Goal: Information Seeking & Learning: Check status

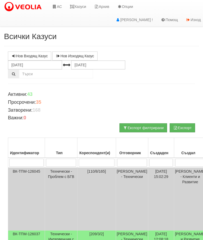
click at [83, 6] on link "Казуси" at bounding box center [78, 6] width 24 height 13
click at [93, 160] on input "search" at bounding box center [97, 163] width 36 height 8
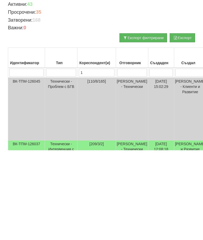
type input "11"
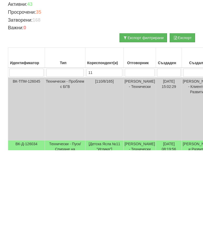
type input "115"
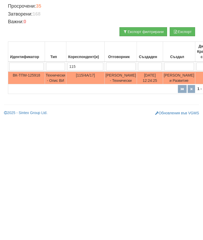
type input "115"
click at [85, 168] on td "[115/4А/17]" at bounding box center [85, 174] width 38 height 13
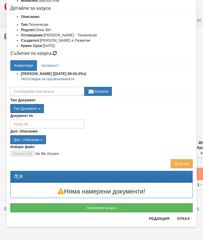
scroll to position [62, 0]
click at [182, 219] on button "Отказ" at bounding box center [183, 218] width 19 height 8
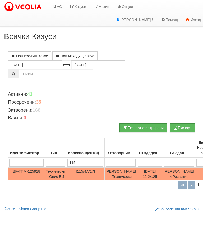
click at [83, 6] on link "Казуси" at bounding box center [78, 6] width 24 height 13
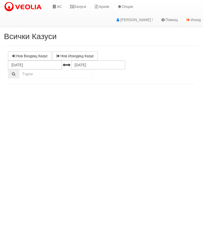
select select "10"
select select "1"
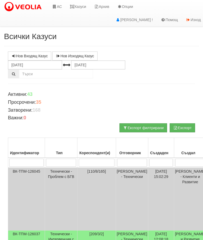
click at [58, 7] on link "АС" at bounding box center [57, 6] width 18 height 13
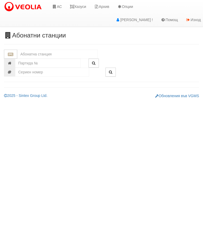
click at [32, 50] on input "text" at bounding box center [57, 54] width 80 height 9
type input "1"
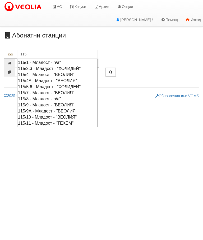
click at [27, 78] on div "115/4A - Младост - "ВЕОЛИЯ"" at bounding box center [57, 81] width 79 height 6
type input "115/4A - Младост - "ВЕОЛИЯ""
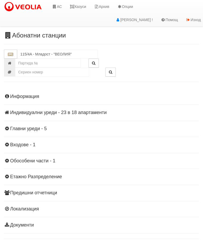
click at [83, 2] on link "Казуси" at bounding box center [78, 6] width 24 height 13
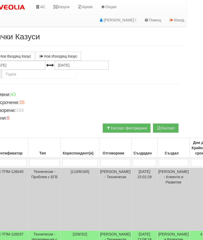
scroll to position [0, 16]
click at [64, 7] on link "Казуси" at bounding box center [61, 6] width 24 height 13
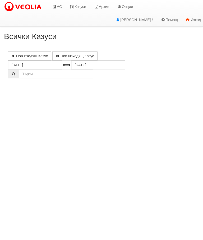
select select "10"
select select "1"
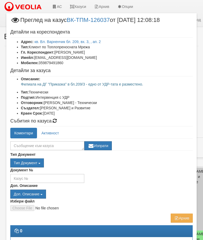
scroll to position [34, 0]
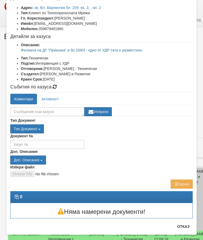
click at [185, 228] on button "Отказ" at bounding box center [183, 226] width 19 height 8
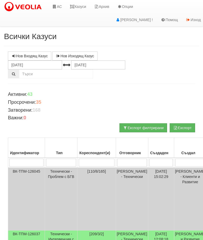
click at [55, 6] on icon at bounding box center [54, 7] width 5 height 4
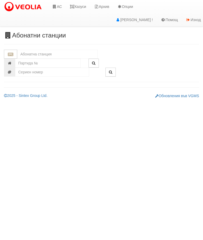
click at [25, 54] on input "text" at bounding box center [57, 54] width 80 height 9
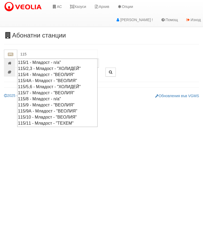
click at [64, 79] on div "115/4A - Младост - "ВЕОЛИЯ"" at bounding box center [57, 81] width 79 height 6
type input "115/4A - Младост - "ВЕОЛИЯ""
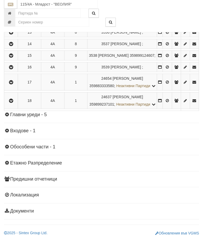
click at [12, 84] on icon "button" at bounding box center [11, 83] width 6 height 4
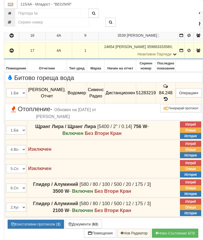
click at [13, 53] on icon "button" at bounding box center [11, 51] width 6 height 4
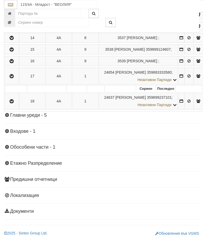
scroll to position [339, 0]
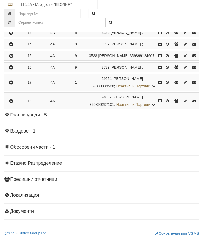
click at [12, 103] on icon "button" at bounding box center [11, 101] width 6 height 4
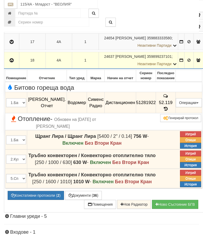
scroll to position [362, 0]
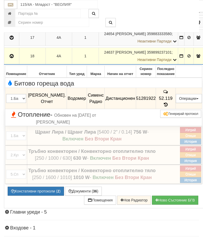
click at [26, 125] on span "Отопление - Обновен на 15/12/2022г. от Слави Славов" at bounding box center [52, 118] width 93 height 14
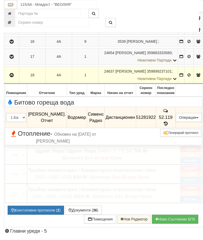
click at [14, 77] on icon "button" at bounding box center [11, 75] width 6 height 4
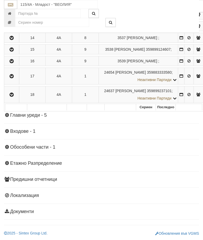
scroll to position [333, 0]
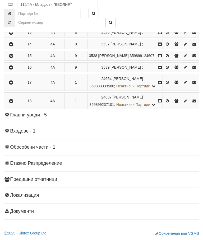
click at [14, 69] on icon "button" at bounding box center [11, 68] width 6 height 4
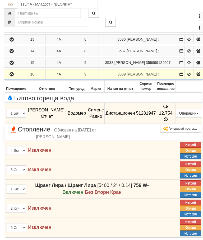
scroll to position [309, 0]
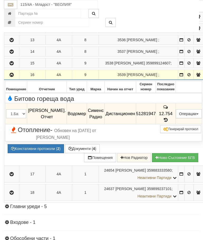
click at [14, 77] on icon "button" at bounding box center [11, 75] width 6 height 4
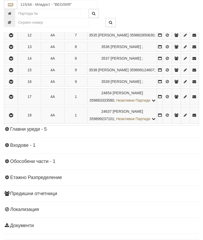
click at [13, 99] on icon "button" at bounding box center [11, 97] width 6 height 4
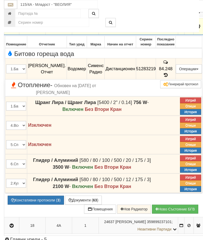
scroll to position [372, 0]
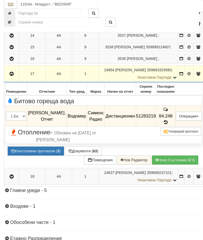
click at [13, 76] on icon "button" at bounding box center [11, 74] width 6 height 4
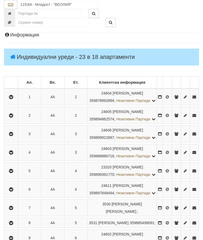
scroll to position [0, 0]
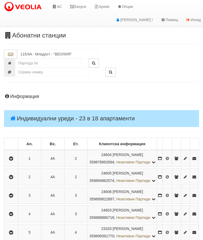
click at [79, 9] on link "Казуси" at bounding box center [78, 6] width 24 height 13
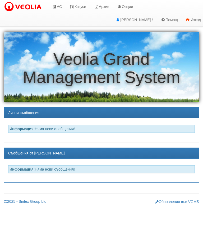
click at [58, 5] on link "АС" at bounding box center [57, 6] width 18 height 13
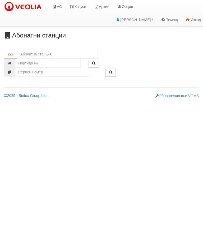
click at [81, 4] on link "Казуси" at bounding box center [78, 6] width 24 height 13
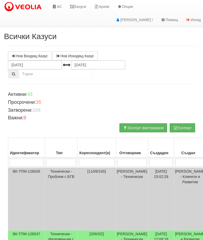
click at [88, 160] on input "search" at bounding box center [97, 163] width 36 height 8
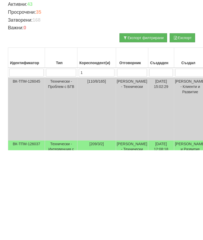
type input "11"
type input "115"
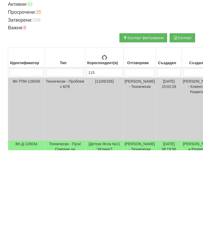
type input "115"
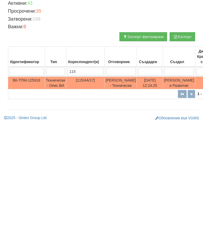
type input "115"
click at [53, 168] on td "Технически - Опис ВИ" at bounding box center [55, 174] width 21 height 13
